Goal: Transaction & Acquisition: Obtain resource

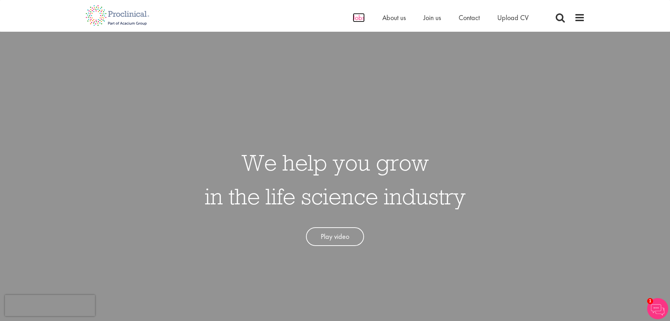
click at [363, 18] on span "Jobs" at bounding box center [359, 17] width 12 height 9
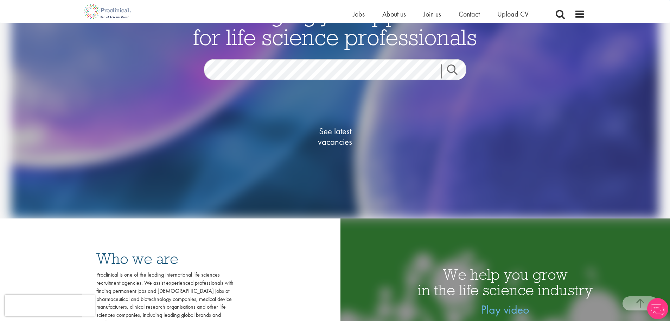
scroll to position [141, 0]
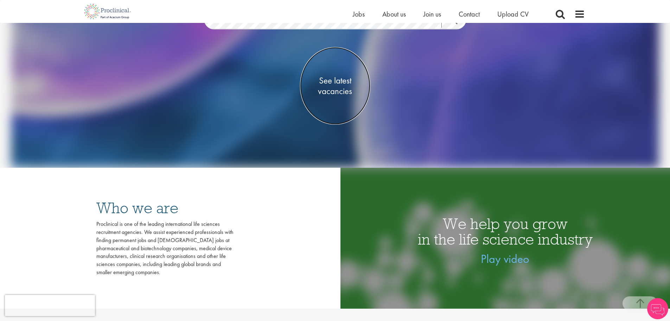
click at [342, 90] on span "See latest vacancies" at bounding box center [335, 85] width 70 height 21
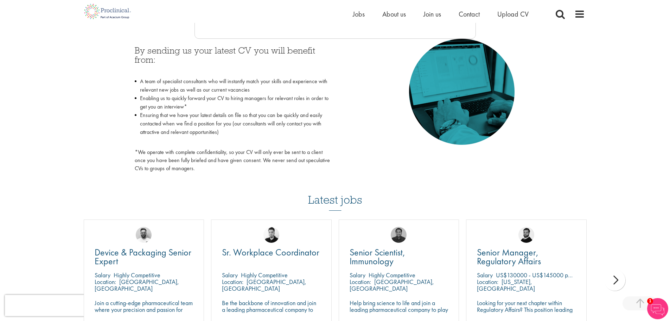
scroll to position [422, 0]
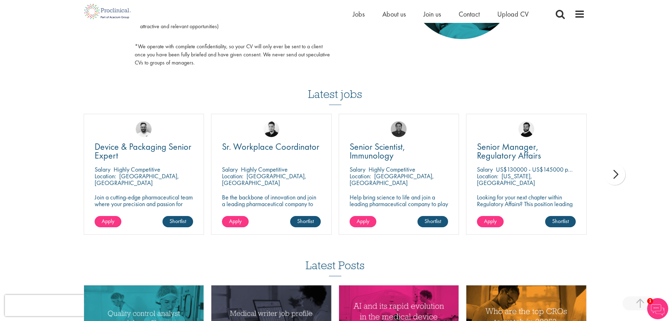
click at [615, 177] on div "next" at bounding box center [615, 174] width 21 height 21
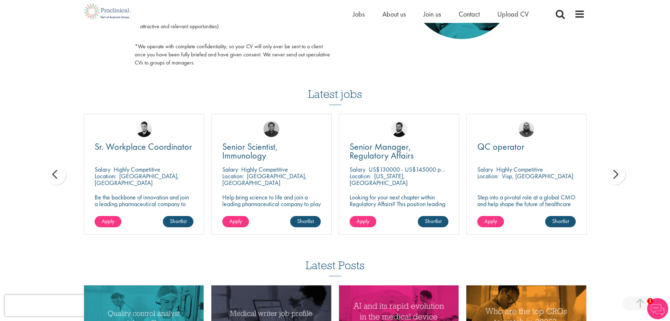
click at [615, 176] on div "next" at bounding box center [615, 174] width 21 height 21
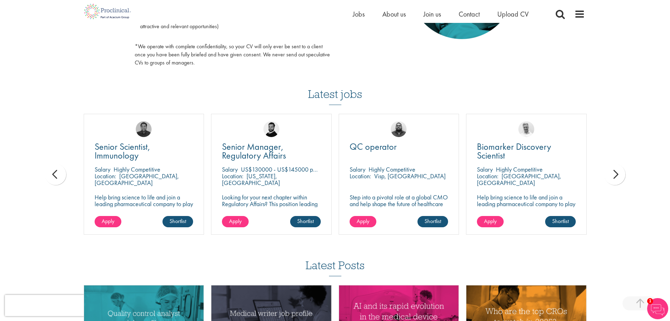
click at [615, 176] on div "next" at bounding box center [615, 174] width 21 height 21
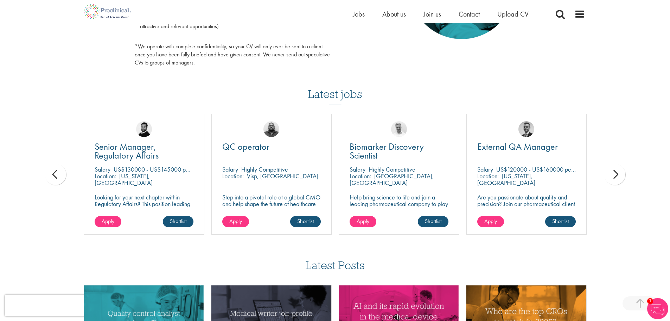
click at [615, 176] on div "next" at bounding box center [615, 174] width 21 height 21
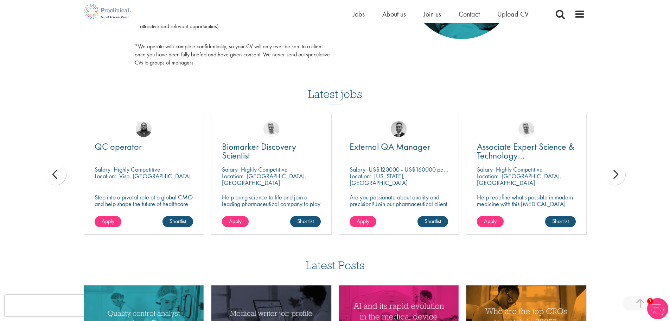
click at [615, 176] on div "next" at bounding box center [615, 174] width 21 height 21
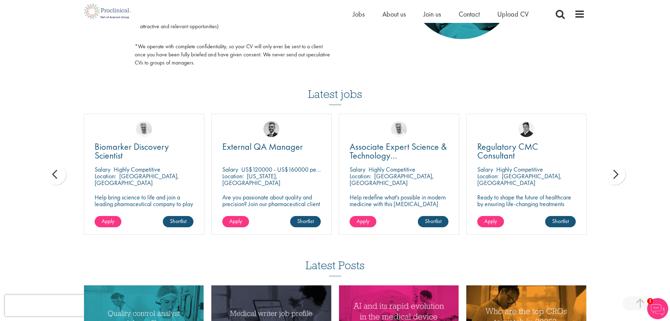
click at [615, 176] on div "next" at bounding box center [615, 174] width 21 height 21
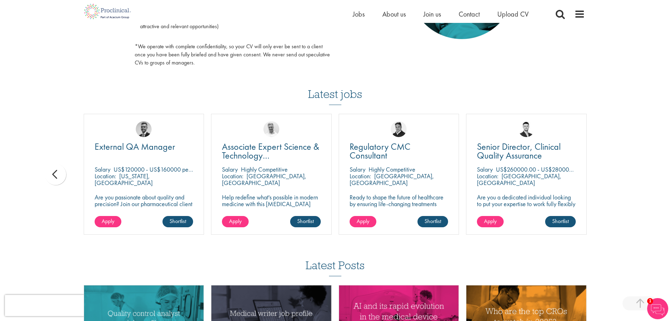
click at [615, 176] on div "You are here: Home > Upload CV Upload CV Start getting matched with new jobs as…" at bounding box center [335, 5] width 670 height 855
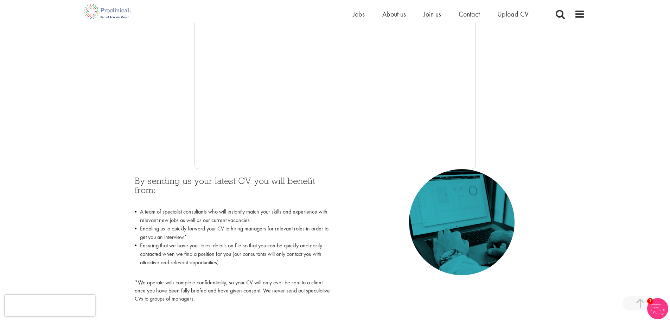
scroll to position [35, 0]
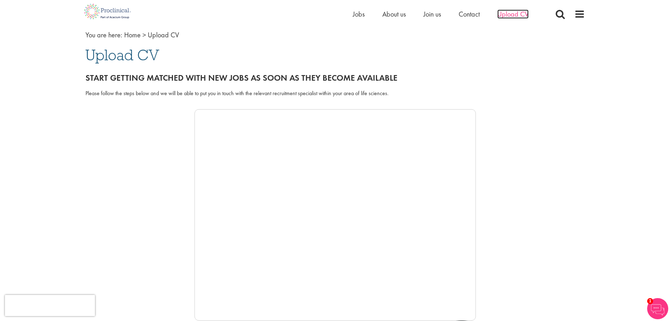
click at [513, 14] on span "Upload CV" at bounding box center [513, 14] width 31 height 9
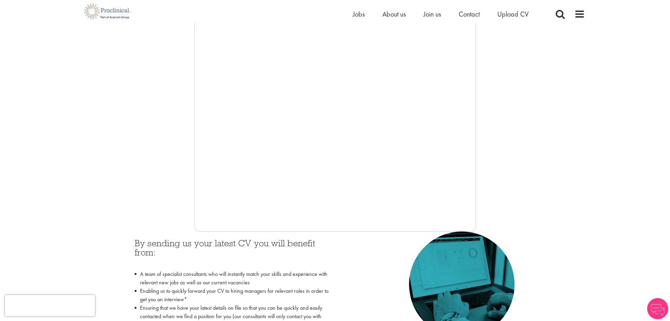
scroll to position [70, 0]
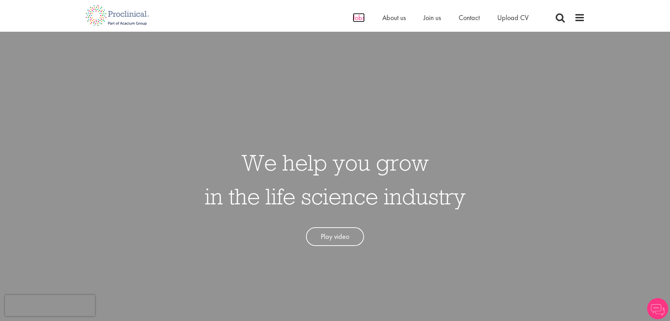
click at [362, 19] on span "Jobs" at bounding box center [359, 17] width 12 height 9
